Goal: Information Seeking & Learning: Understand process/instructions

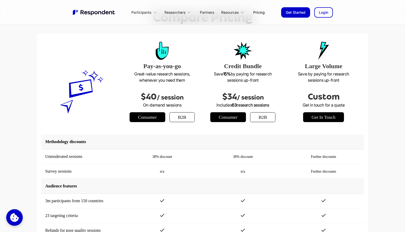
scroll to position [632, 0]
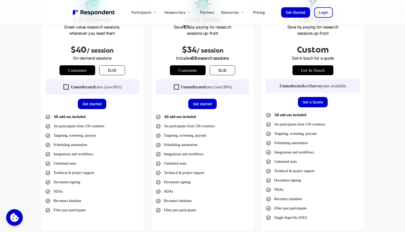
scroll to position [176, 0]
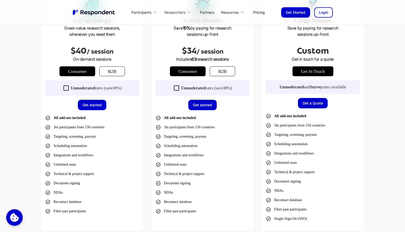
click at [181, 16] on div "Researchers" at bounding box center [179, 12] width 34 height 12
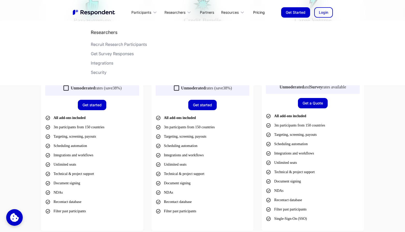
click at [128, 43] on div "Recruit Research Participants" at bounding box center [119, 44] width 56 height 5
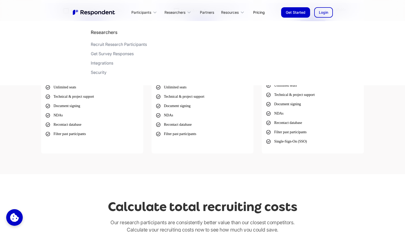
scroll to position [246, 0]
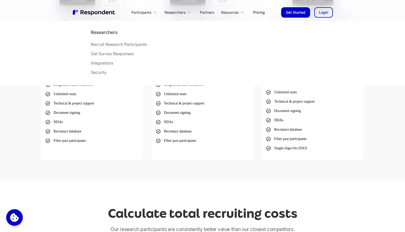
click at [36, 119] on div "Pay-as-you-go Great-value research sessions, whenever you need them $40 / sessi…" at bounding box center [202, 38] width 405 height 284
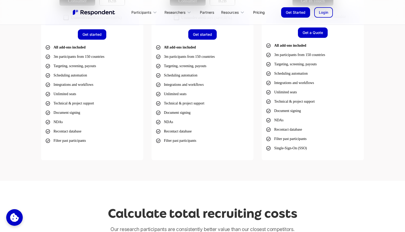
click at [26, 123] on div "Pay-as-you-go Great-value research sessions, whenever you need them $40 / sessi…" at bounding box center [202, 38] width 405 height 284
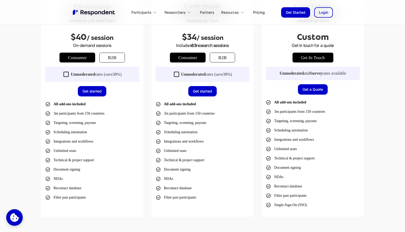
scroll to position [184, 0]
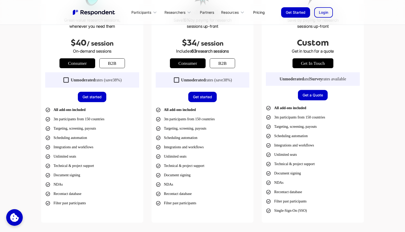
click at [64, 82] on icon at bounding box center [66, 79] width 5 height 5
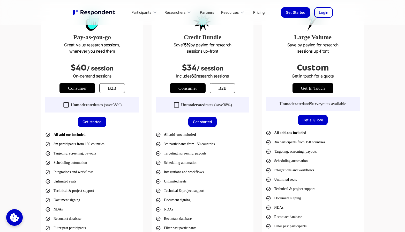
scroll to position [157, 0]
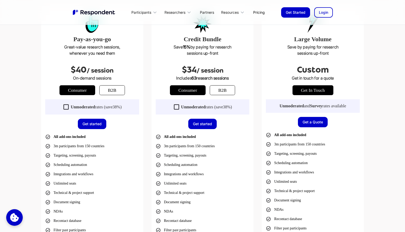
click at [173, 108] on icon at bounding box center [176, 106] width 7 height 7
click at [174, 108] on icon at bounding box center [176, 106] width 7 height 7
click at [65, 104] on icon at bounding box center [66, 106] width 5 height 5
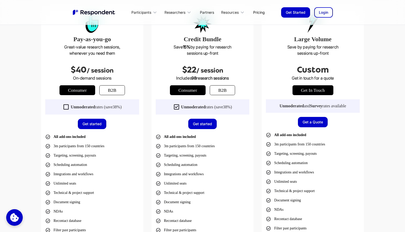
click at [177, 110] on div at bounding box center [176, 106] width 7 height 7
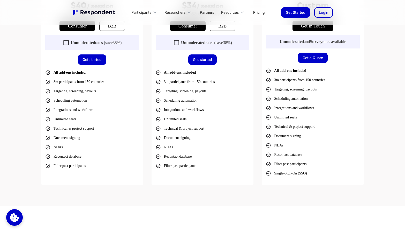
scroll to position [151, 0]
